Goal: Use online tool/utility: Utilize a website feature to perform a specific function

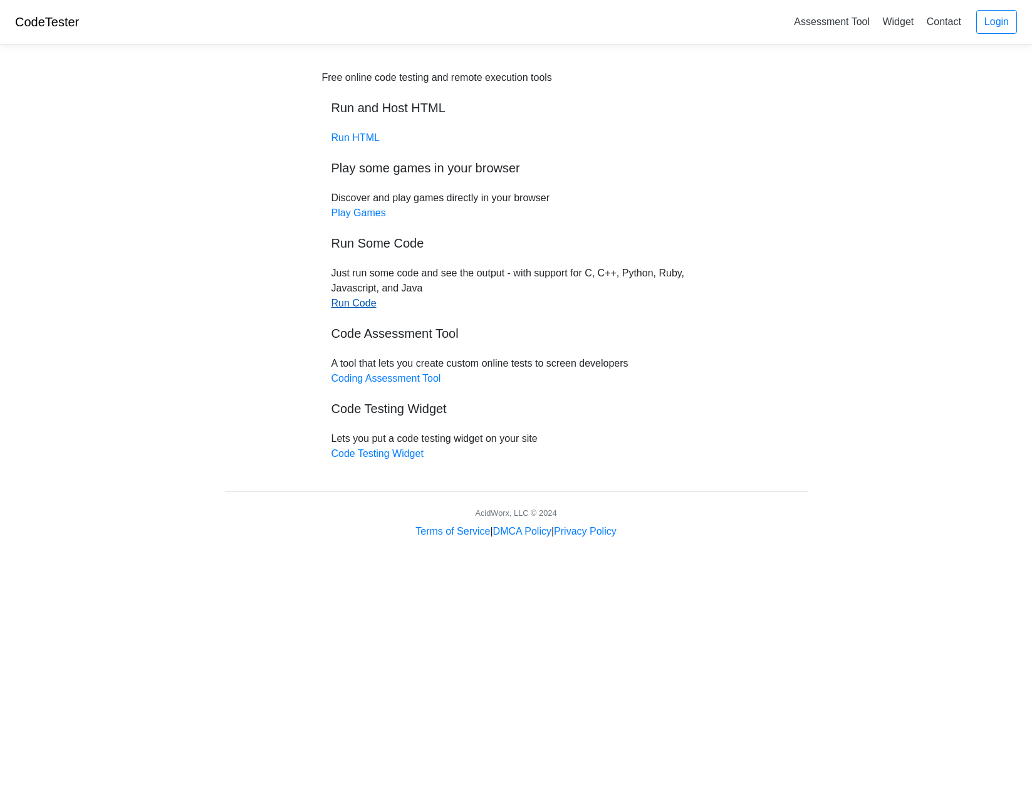
click at [340, 304] on link "Run Code" at bounding box center [353, 303] width 45 height 11
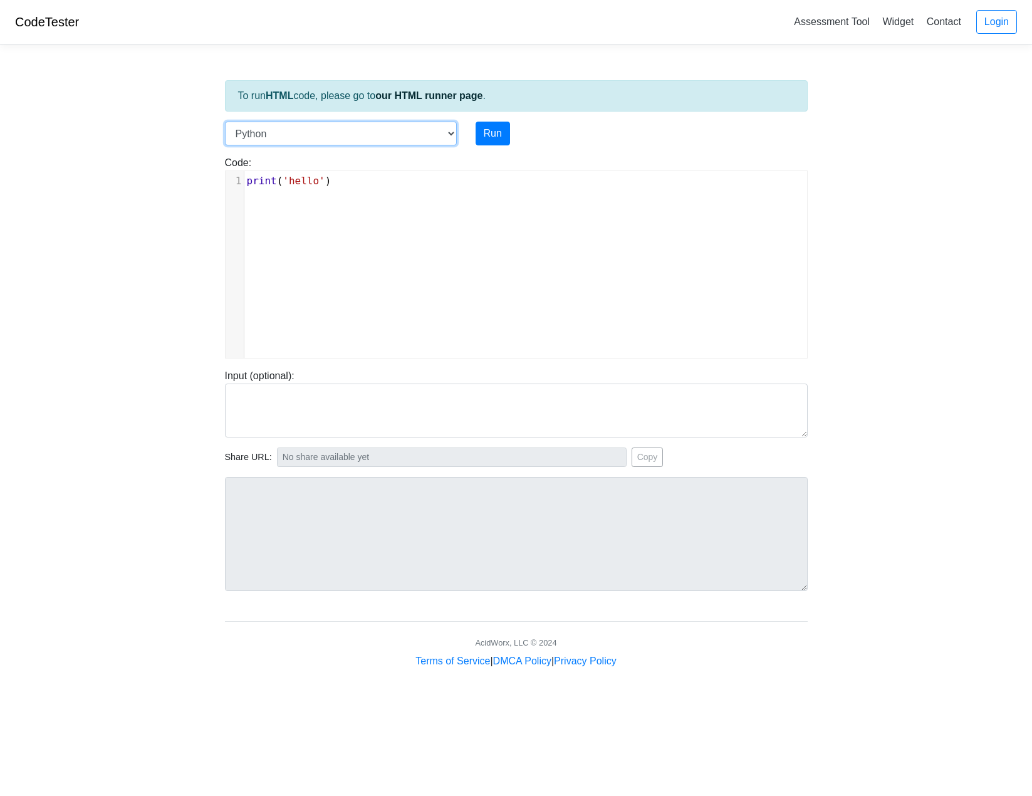
click at [439, 128] on select "C C++ Go Java Javascript Python Ruby" at bounding box center [341, 134] width 232 height 24
select select "c"
click at [225, 122] on select "C C++ Go Java Javascript Python Ruby" at bounding box center [341, 134] width 232 height 24
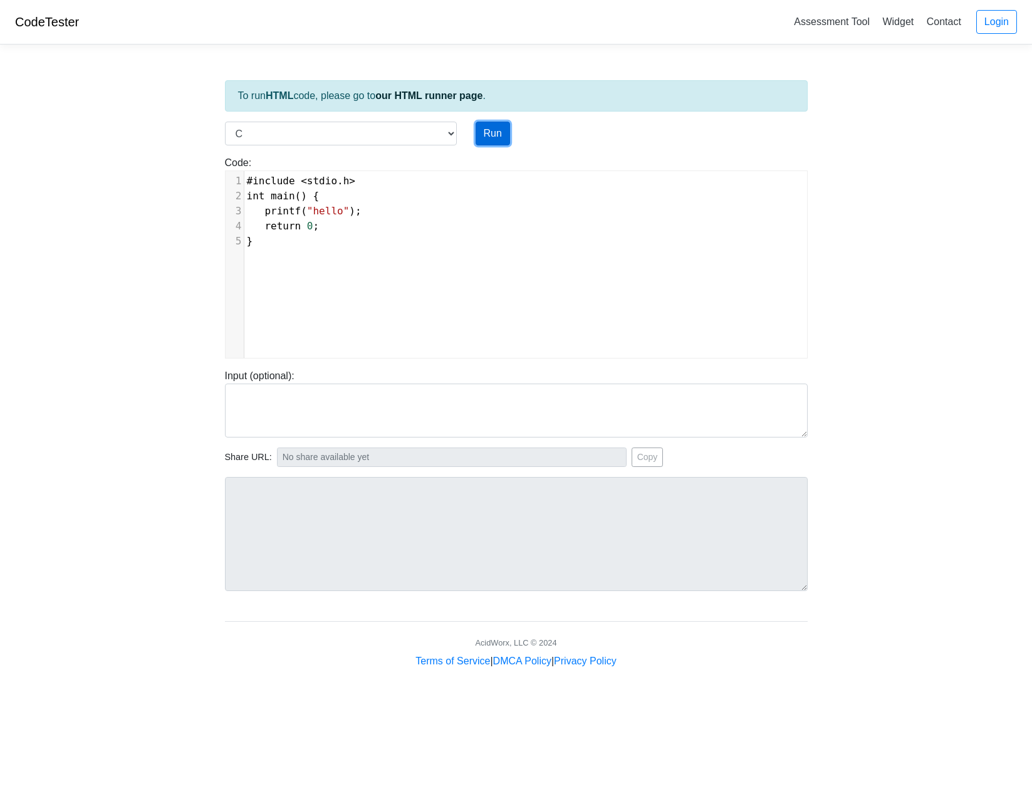
click at [495, 130] on button "Run" at bounding box center [493, 134] width 34 height 24
type input "[URL][DOMAIN_NAME]"
type textarea "Stdout: hello"
click at [338, 208] on span ""hello"" at bounding box center [328, 211] width 42 height 12
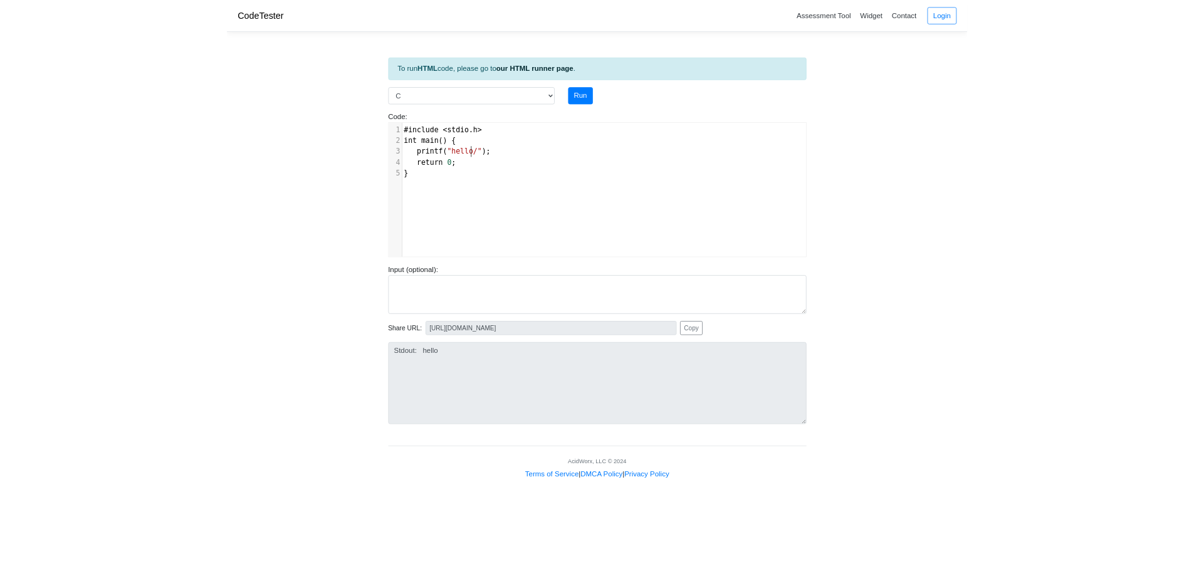
scroll to position [5, 10]
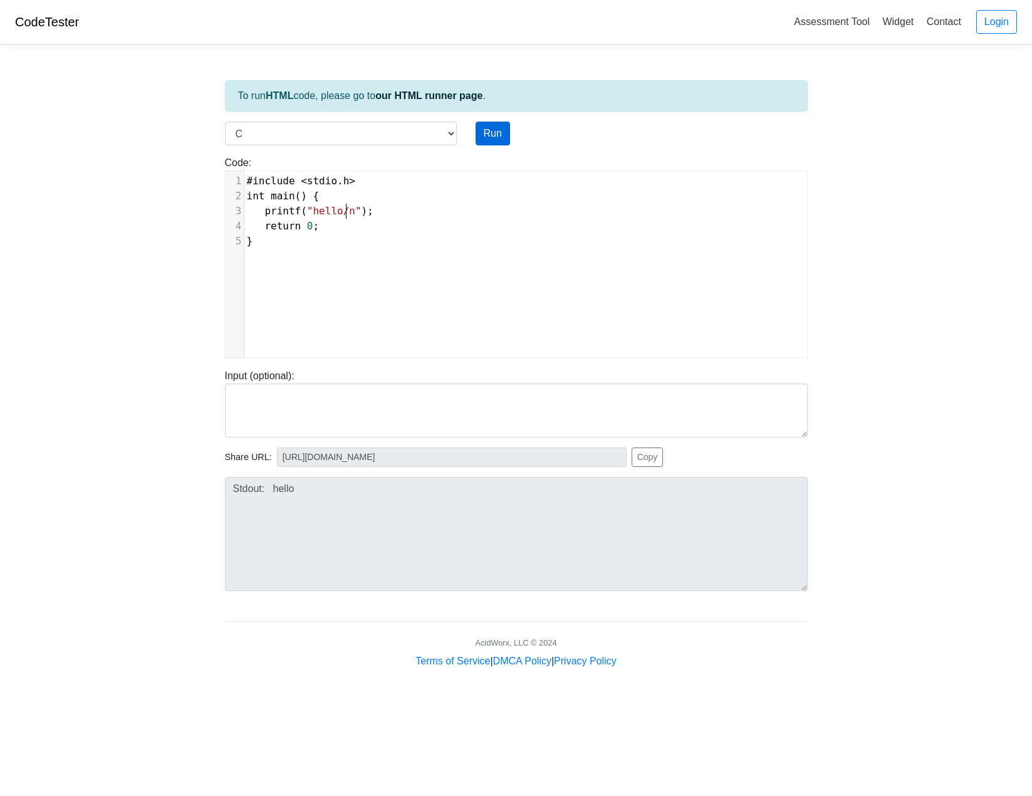
type textarea "/n"
click at [492, 134] on button "Run" at bounding box center [493, 134] width 34 height 24
type input "https://codetester.io/runner?s=j2XjVkMxXy"
type textarea "Stdout: hello/n"
click at [347, 210] on span ""hello/n"" at bounding box center [334, 211] width 55 height 12
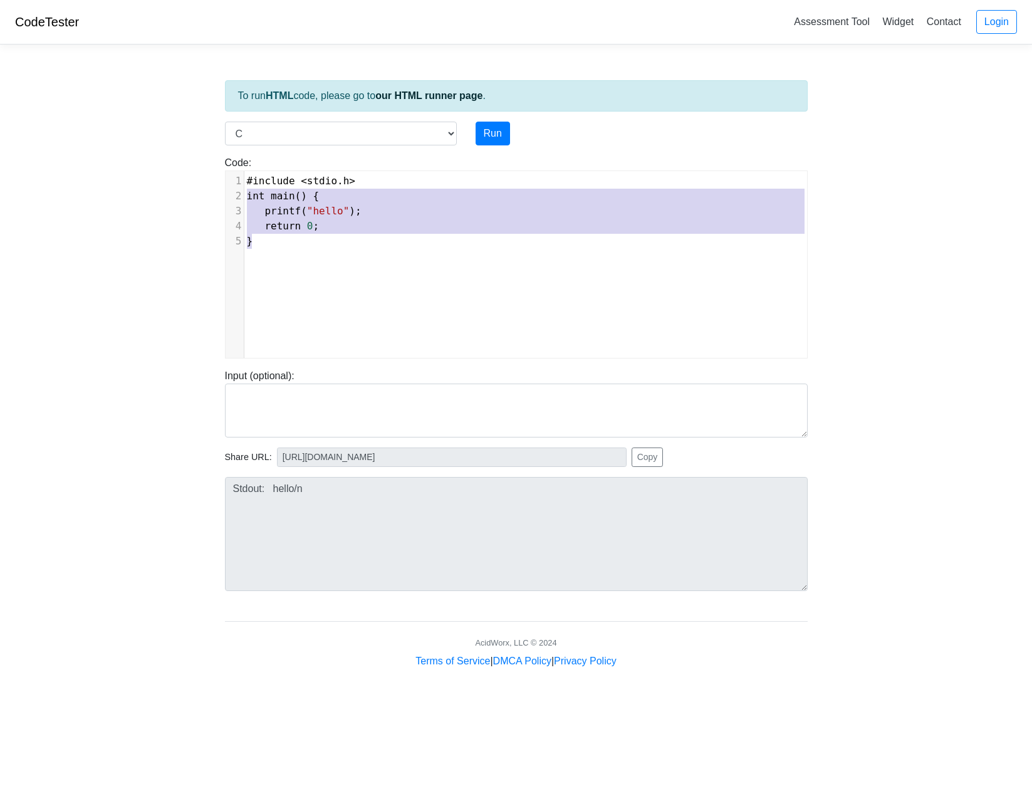
type textarea "#include <stdio.h> int main() { printf("hello"); return 0; }"
drag, startPoint x: 362, startPoint y: 239, endPoint x: 219, endPoint y: 165, distance: 160.9
click at [219, 165] on div "Code: #include <stdio.h> int main() { printf("hello"); return 0; } #include <st…" at bounding box center [516, 256] width 601 height 203
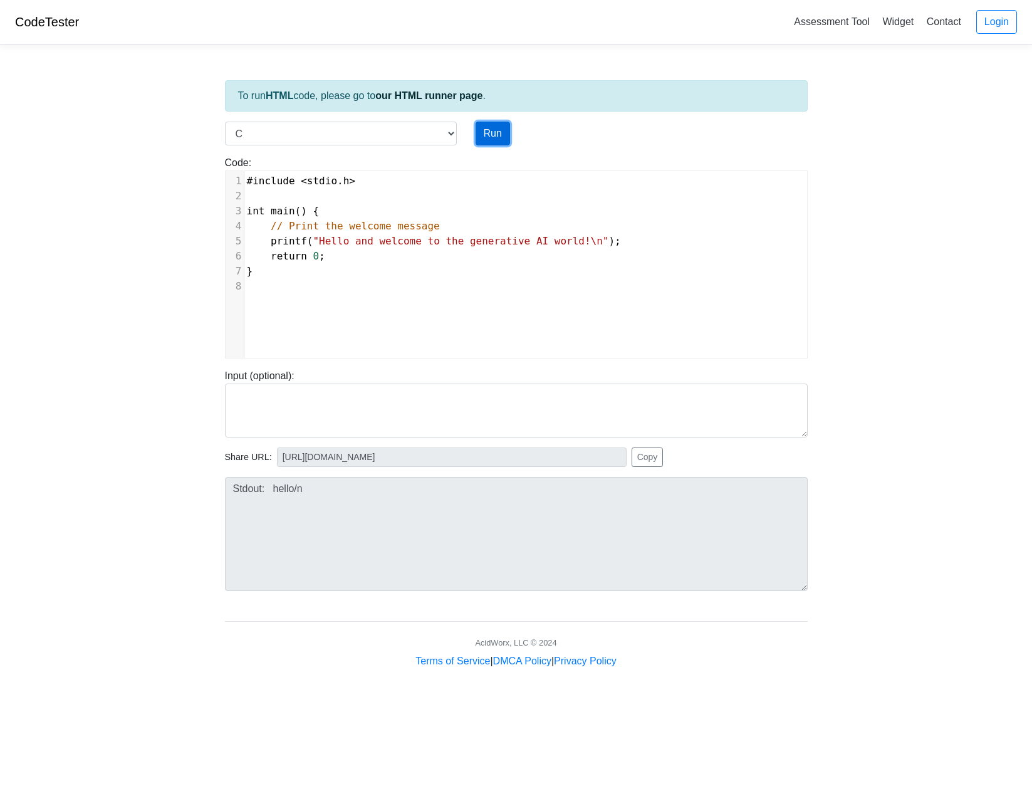
click at [492, 128] on button "Run" at bounding box center [493, 134] width 34 height 24
type input "https://codetester.io/runner?s=aPz2e53DXj"
type textarea "Stdout: Hello and welcome to the generative AI world!"
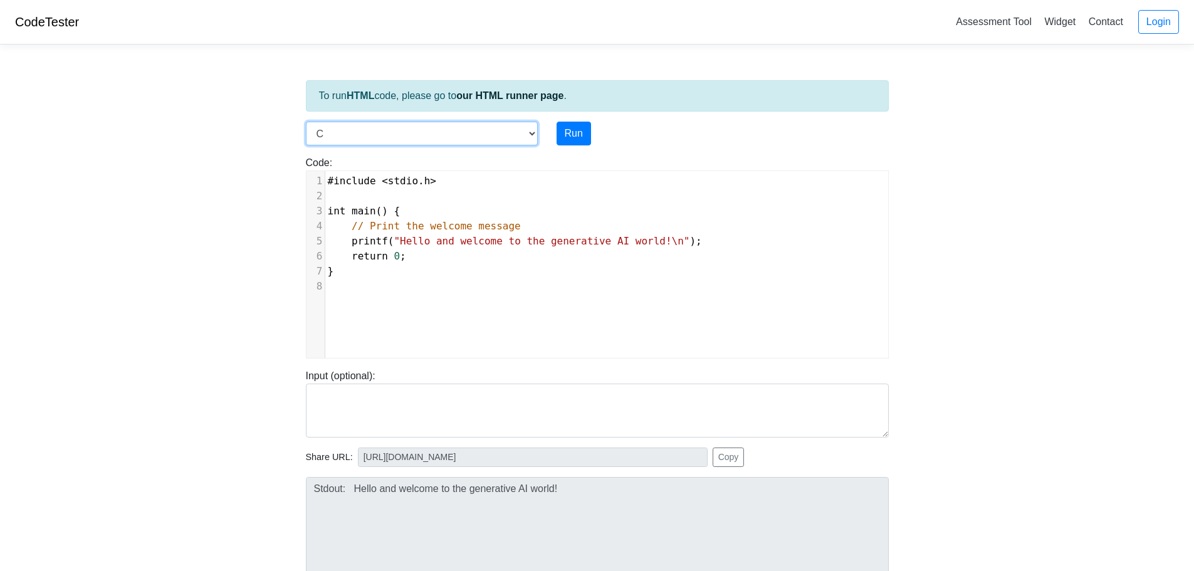
click at [404, 123] on select "C C++ Go Java Javascript Python Ruby" at bounding box center [422, 134] width 232 height 24
select select "java"
click at [306, 122] on select "C C++ Go Java Javascript Python Ruby" at bounding box center [422, 134] width 232 height 24
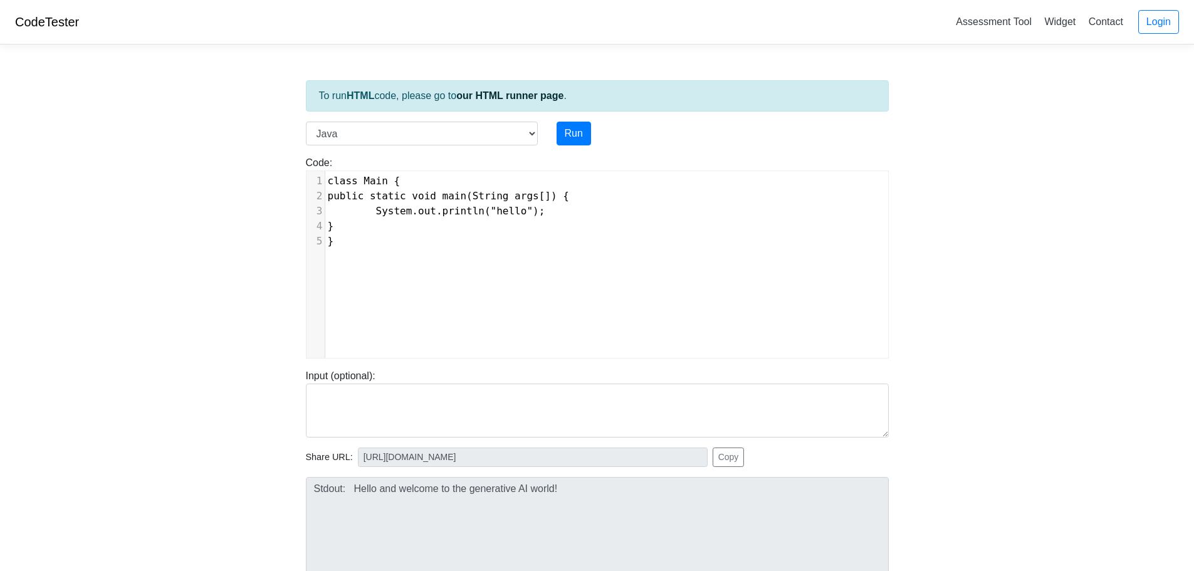
scroll to position [5, 0]
type textarea "class Main { public static void main(String args[]) { System.out.println("hello…"
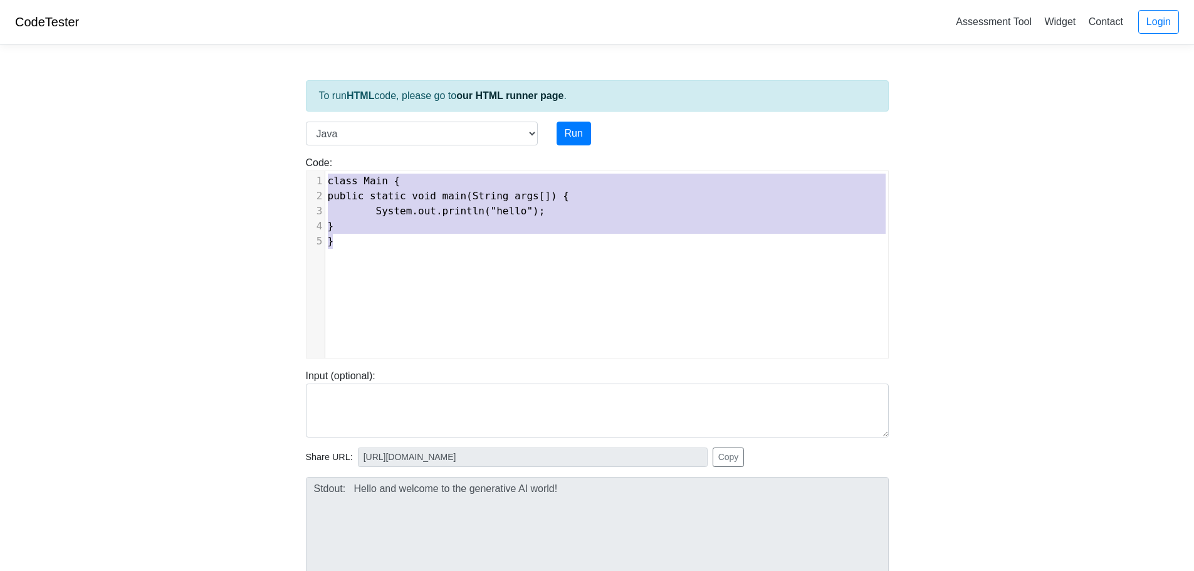
drag, startPoint x: 496, startPoint y: 266, endPoint x: 239, endPoint y: 108, distance: 302.1
click at [239, 108] on body "CodeTester Assessment Tool Widget Contact Login To run HTML code, please go to …" at bounding box center [597, 334] width 1194 height 669
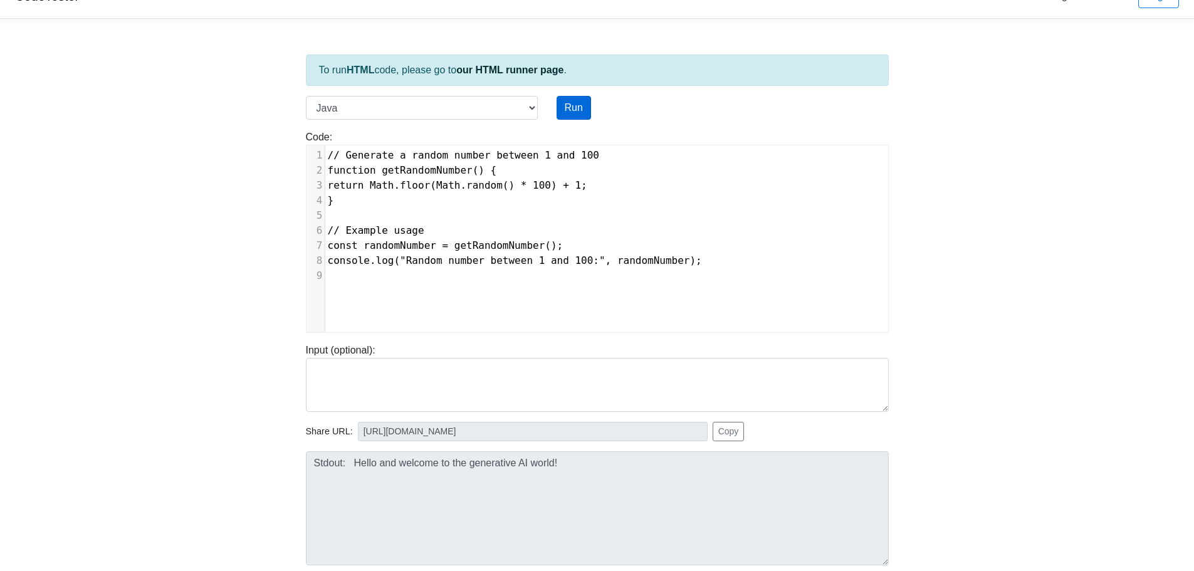
scroll to position [0, 0]
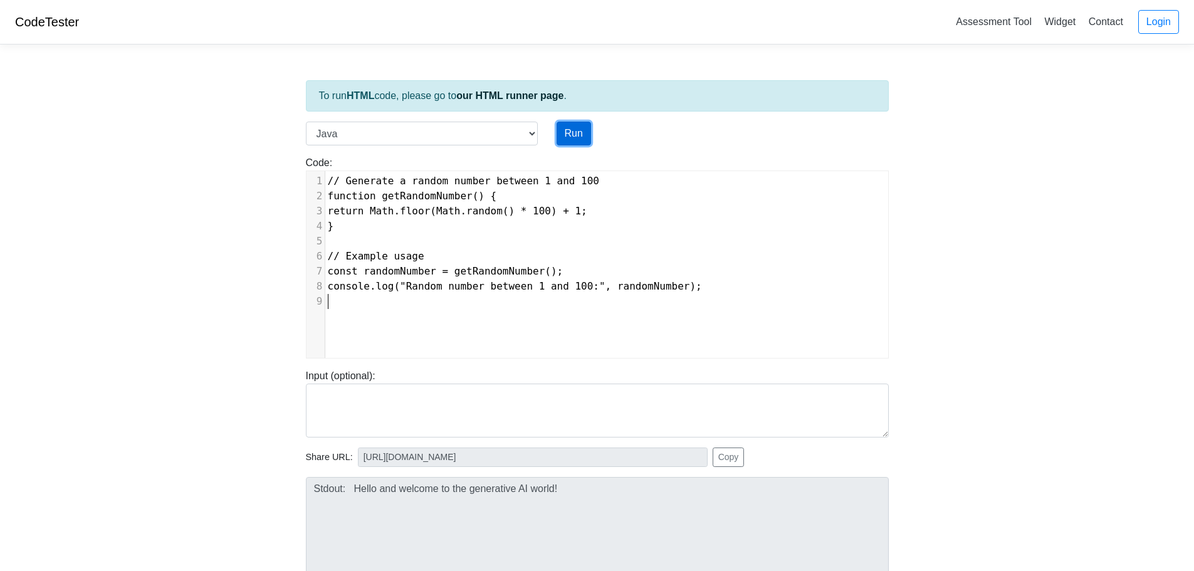
click at [570, 132] on button "Run" at bounding box center [573, 134] width 34 height 24
type input "https://codetester.io/runner?s=DZlwAPoLzM"
type textarea "Submission status: Compilation Error Compile Output: Main.java:2: error: class,…"
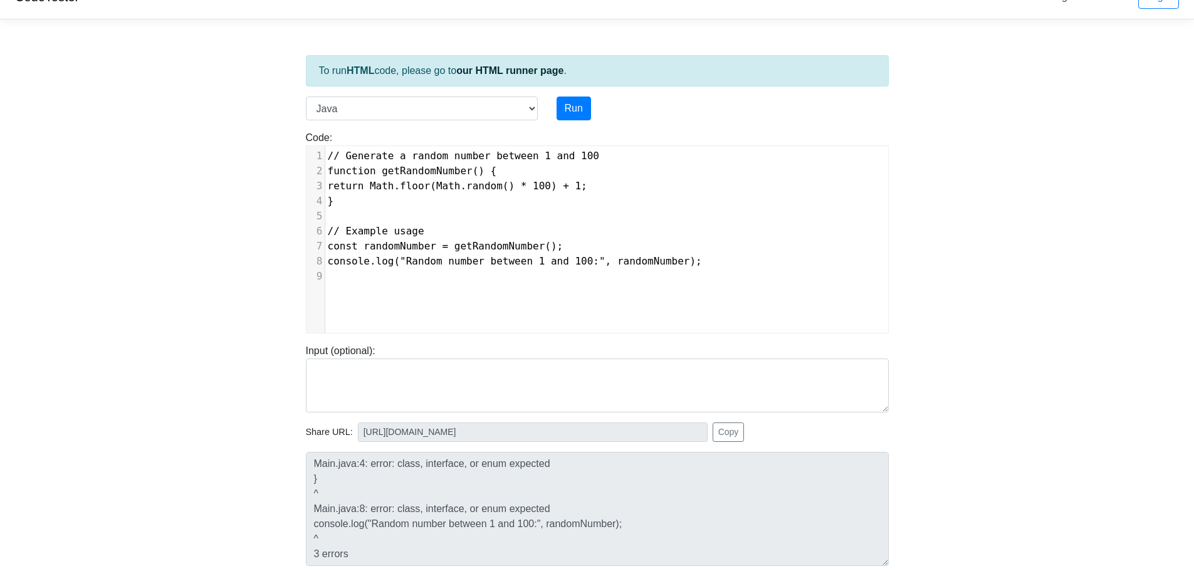
scroll to position [3, 0]
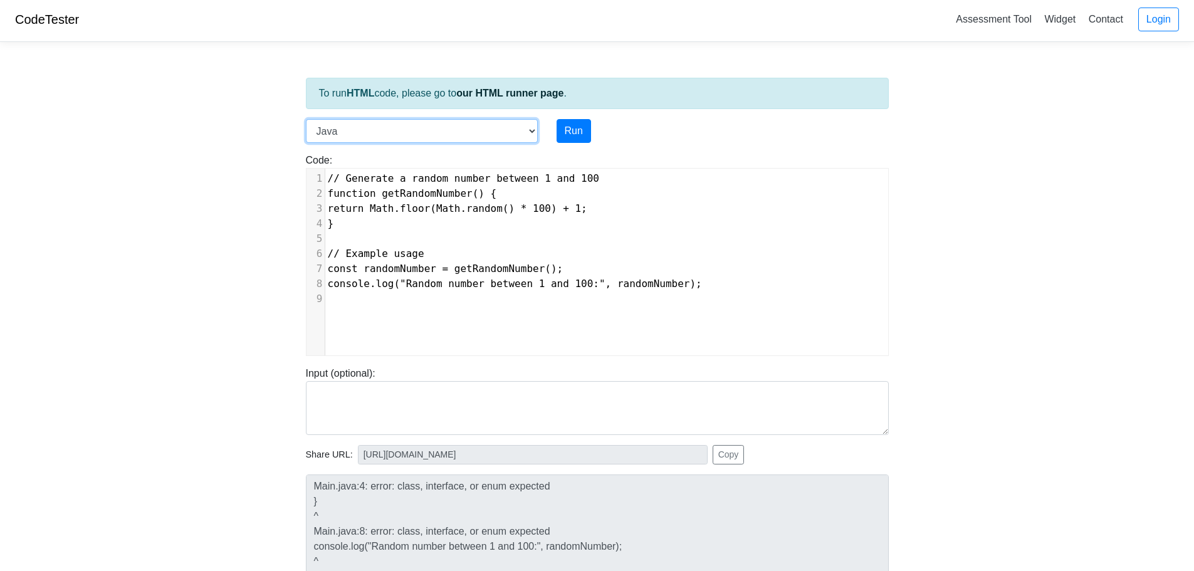
click at [428, 120] on select "C C++ Go Java Javascript Python Ruby" at bounding box center [422, 131] width 232 height 24
select select "python"
click at [306, 119] on select "C C++ Go Java Javascript Python Ruby" at bounding box center [422, 131] width 232 height 24
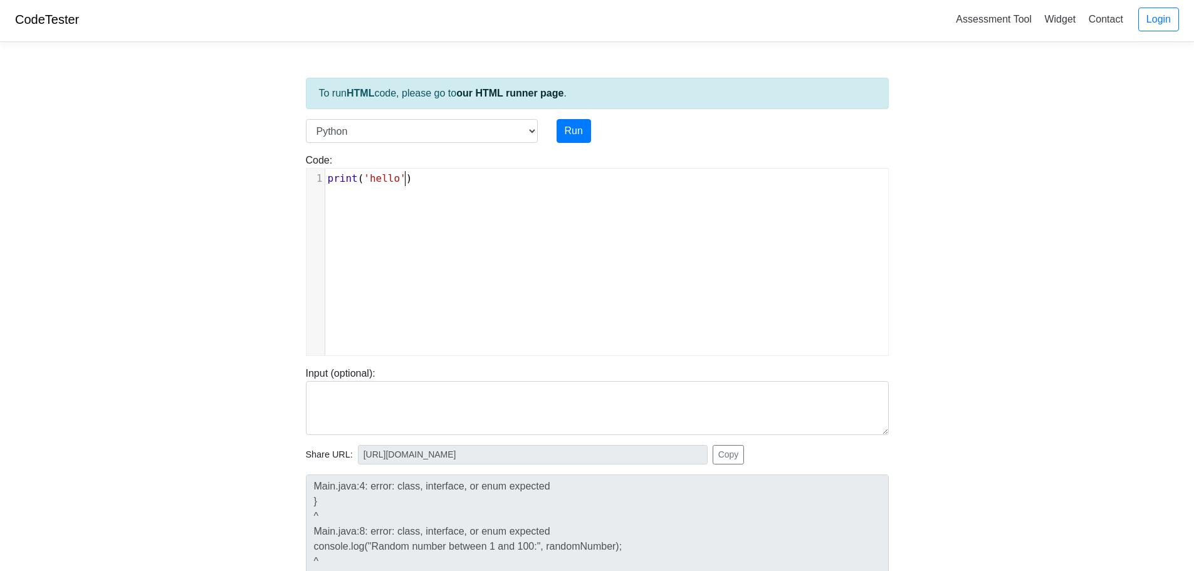
scroll to position [5, 0]
type textarea "print('hello')"
drag, startPoint x: 663, startPoint y: 267, endPoint x: 164, endPoint y: 139, distance: 515.5
click at [164, 139] on body "CodeTester Assessment Tool Widget Contact Login To run HTML code, please go to …" at bounding box center [597, 331] width 1194 height 669
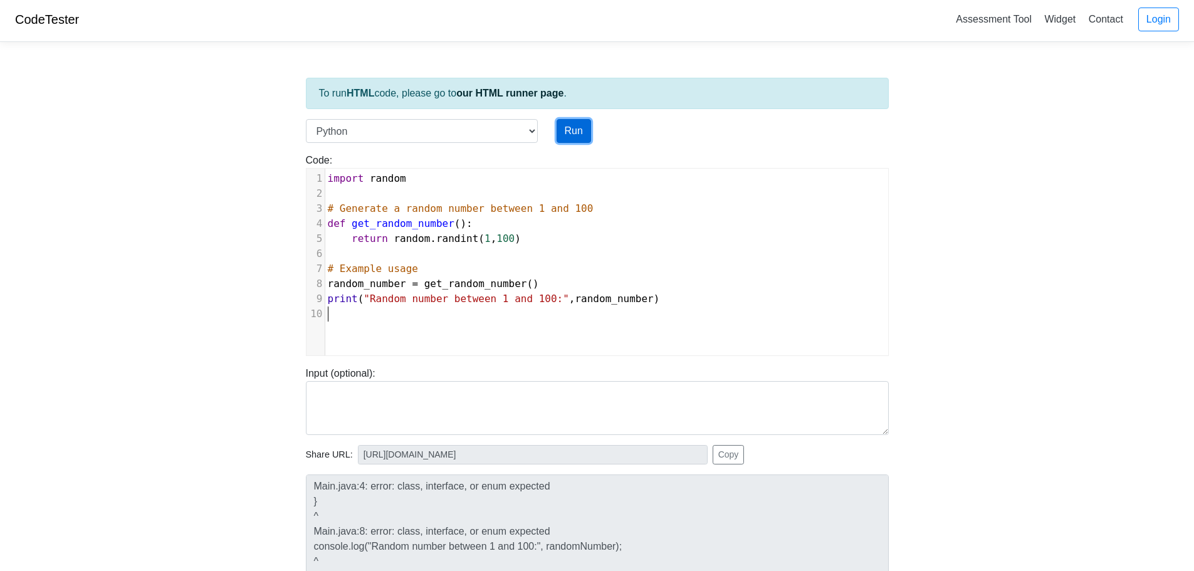
click at [573, 135] on button "Run" at bounding box center [573, 131] width 34 height 24
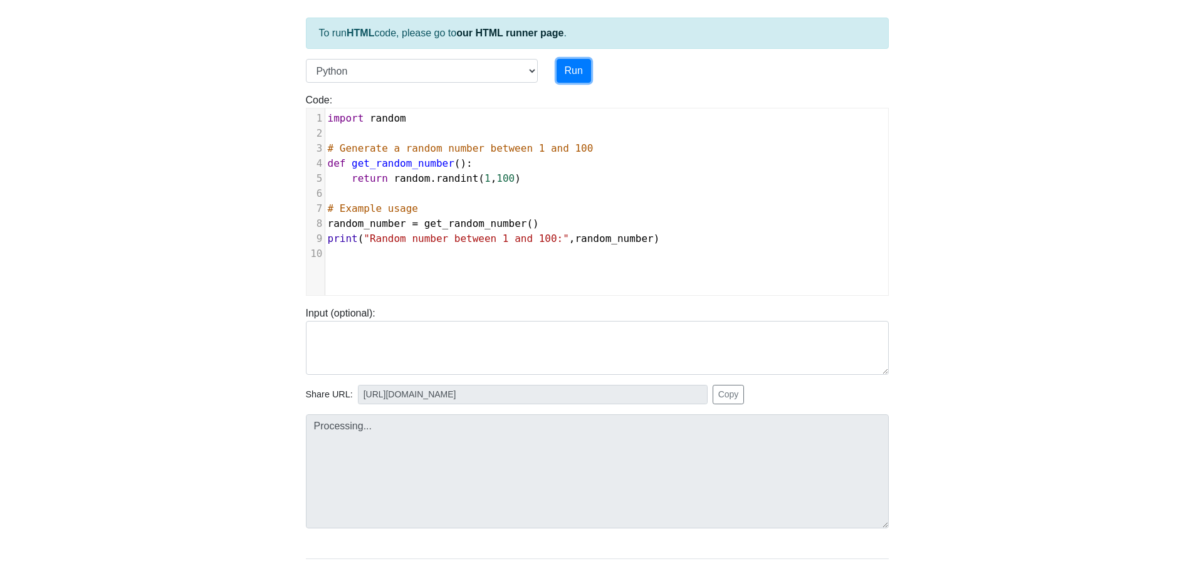
scroll to position [128, 0]
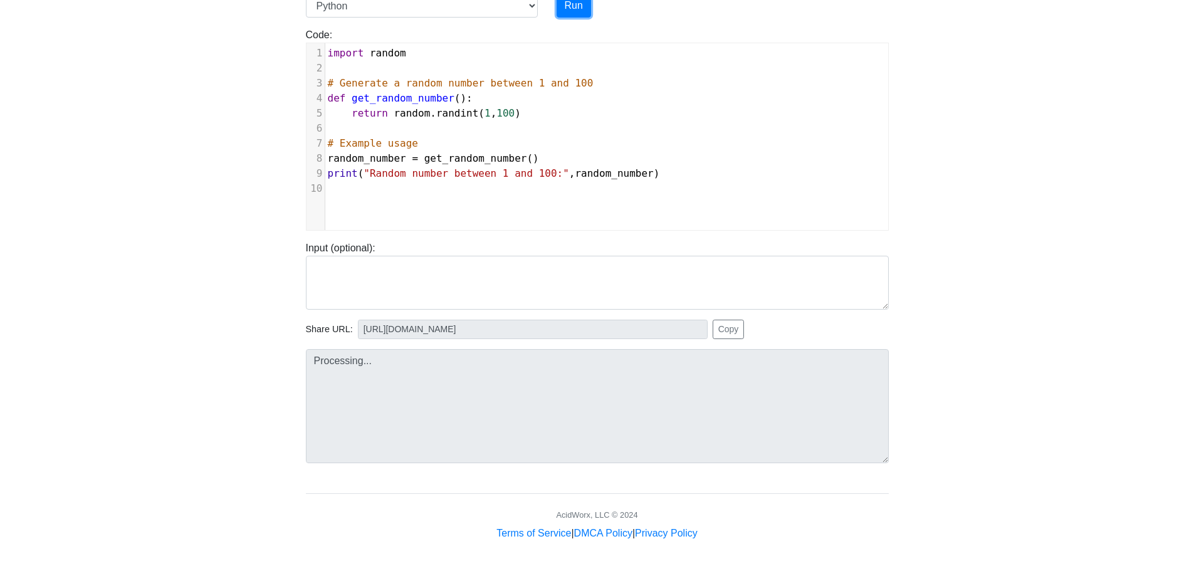
type input "https://codetester.io/runner?s=DdWM02Yyzo"
type textarea "Stdout: Random number between 1 and 100: 69"
